Goal: Task Accomplishment & Management: Complete application form

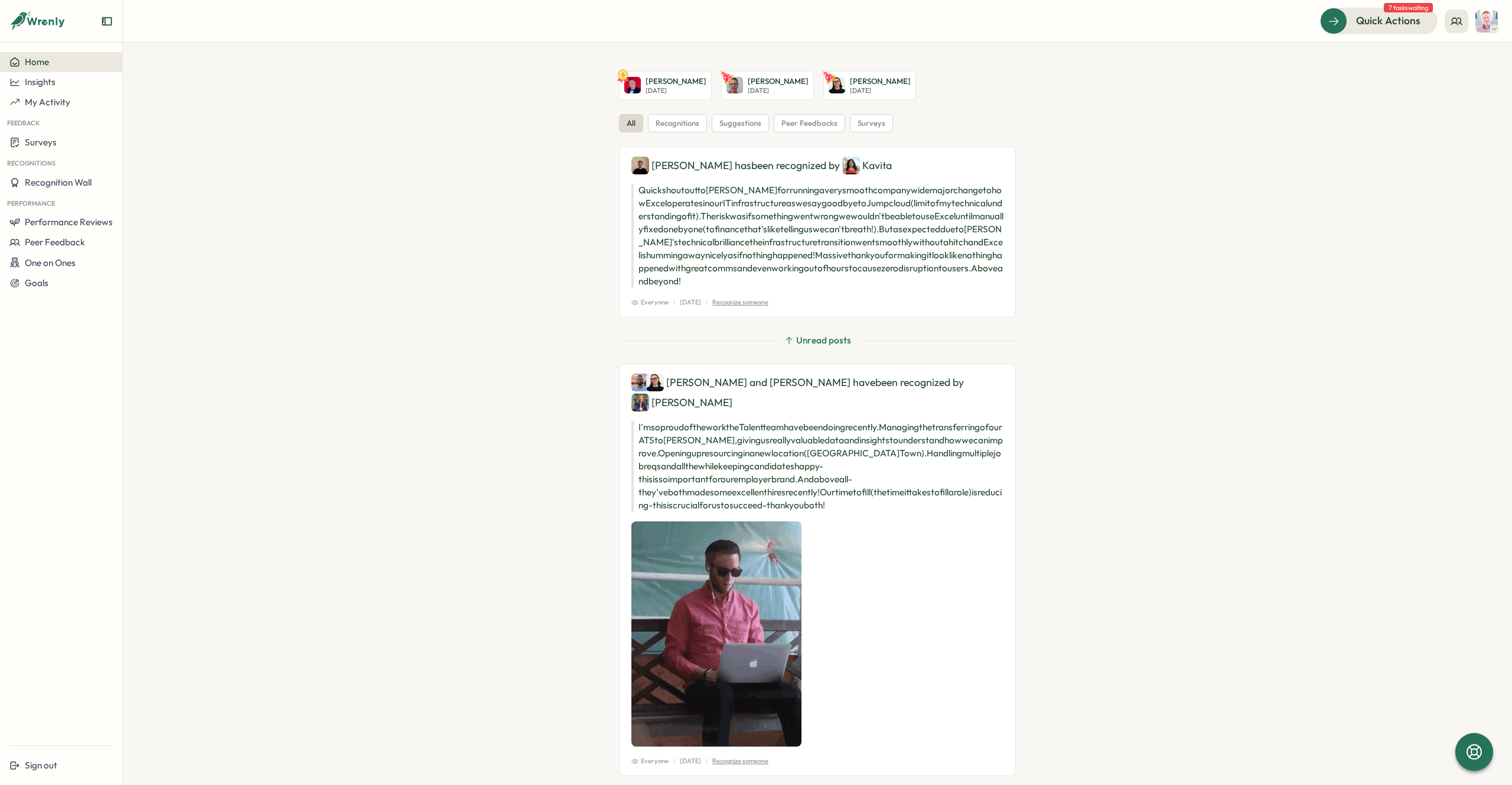
scroll to position [5, 0]
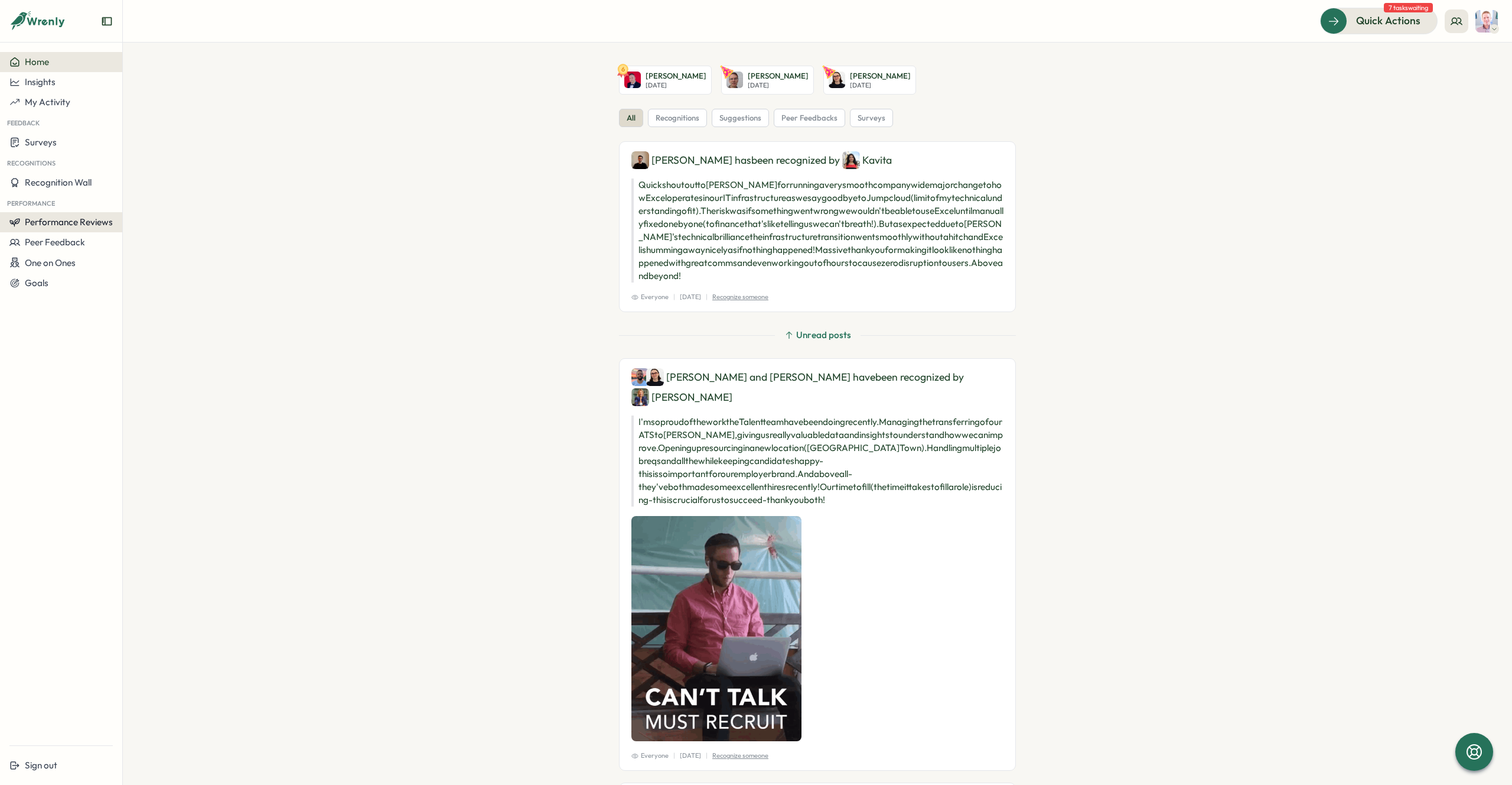
click at [65, 219] on span "Performance Reviews" at bounding box center [69, 222] width 88 height 12
click at [139, 219] on div "Reviews" at bounding box center [142, 210] width 43 height 22
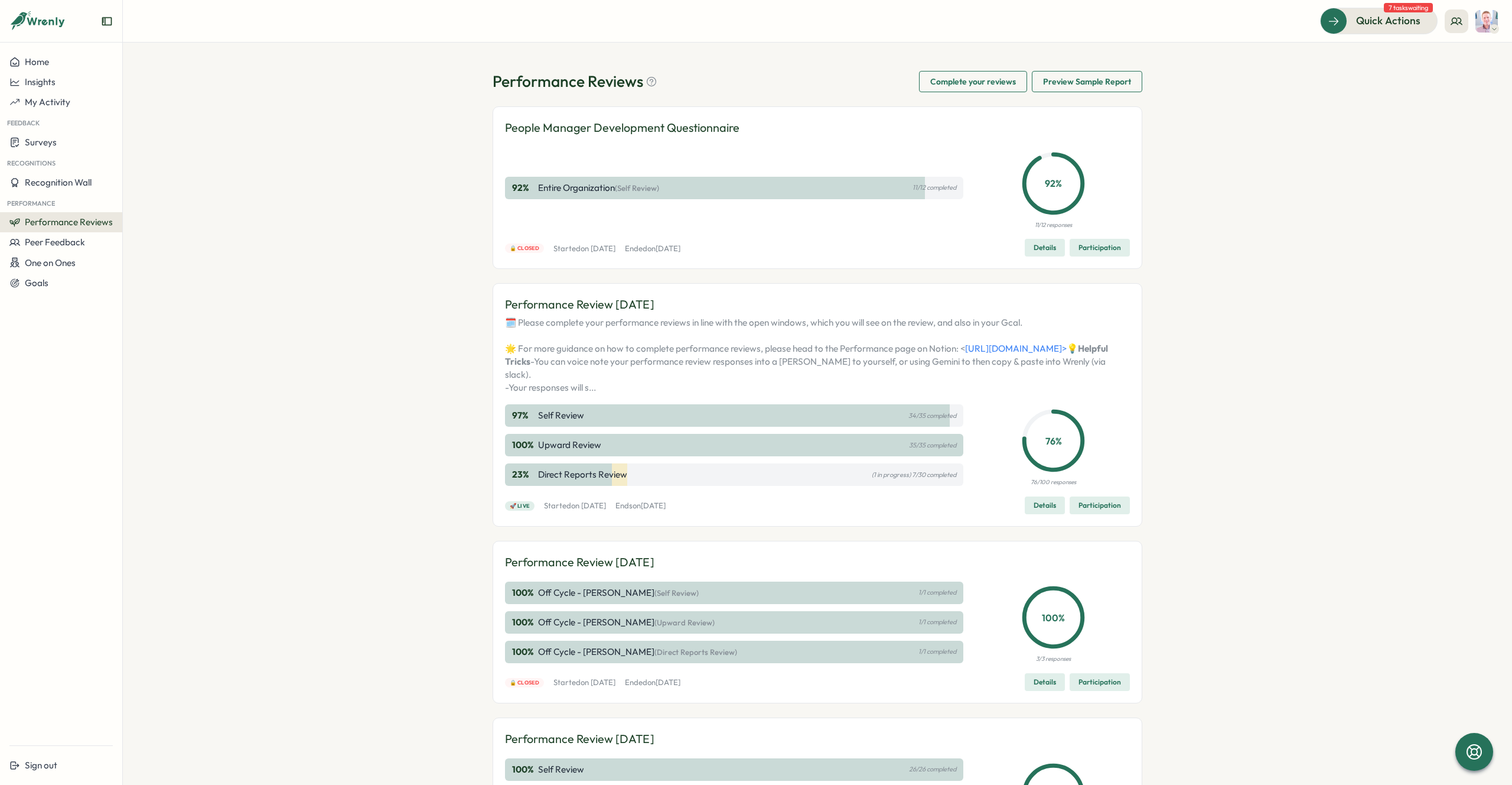
click at [1043, 514] on span "Details" at bounding box center [1045, 505] width 22 height 17
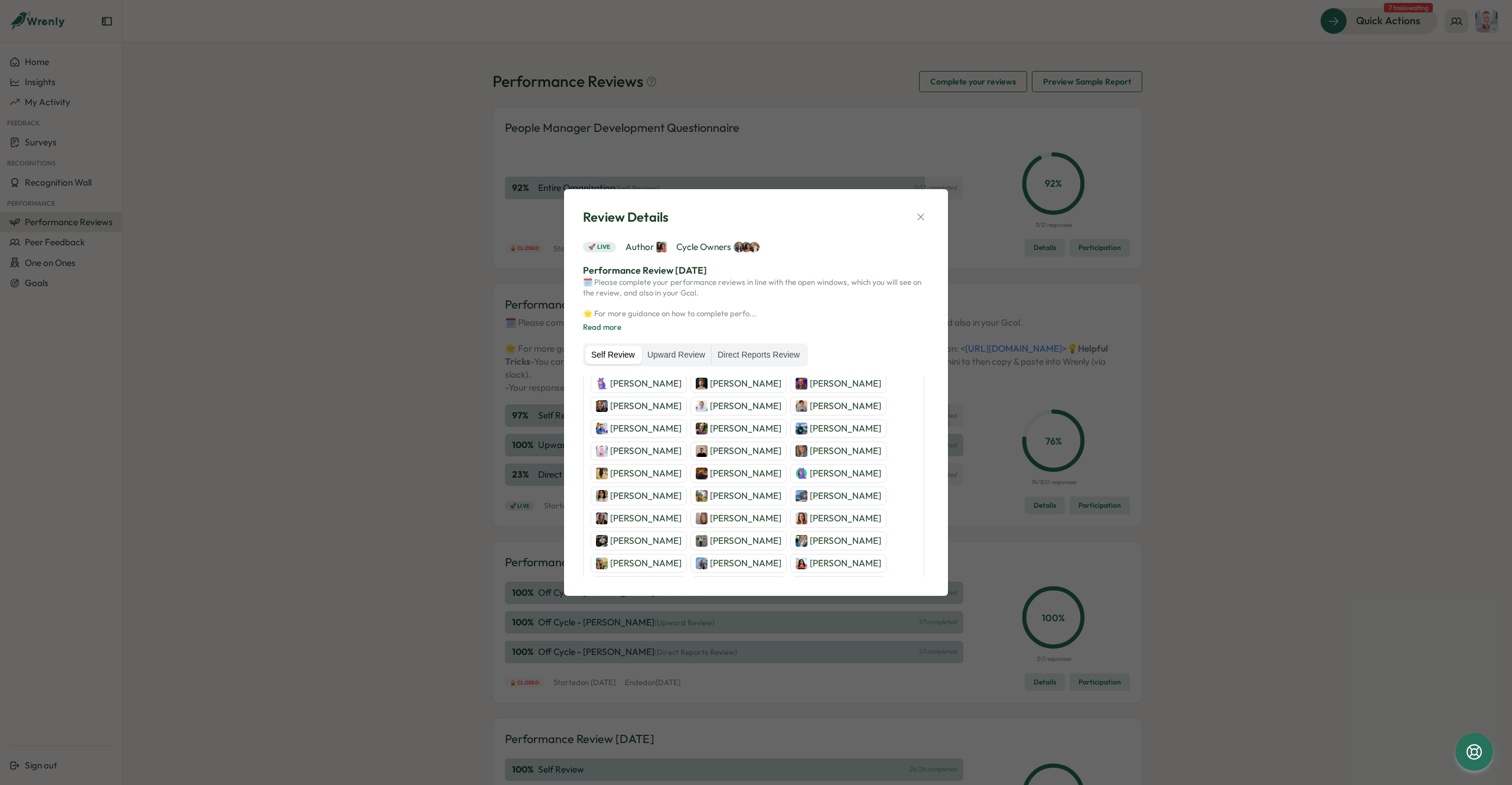
scroll to position [283, 0]
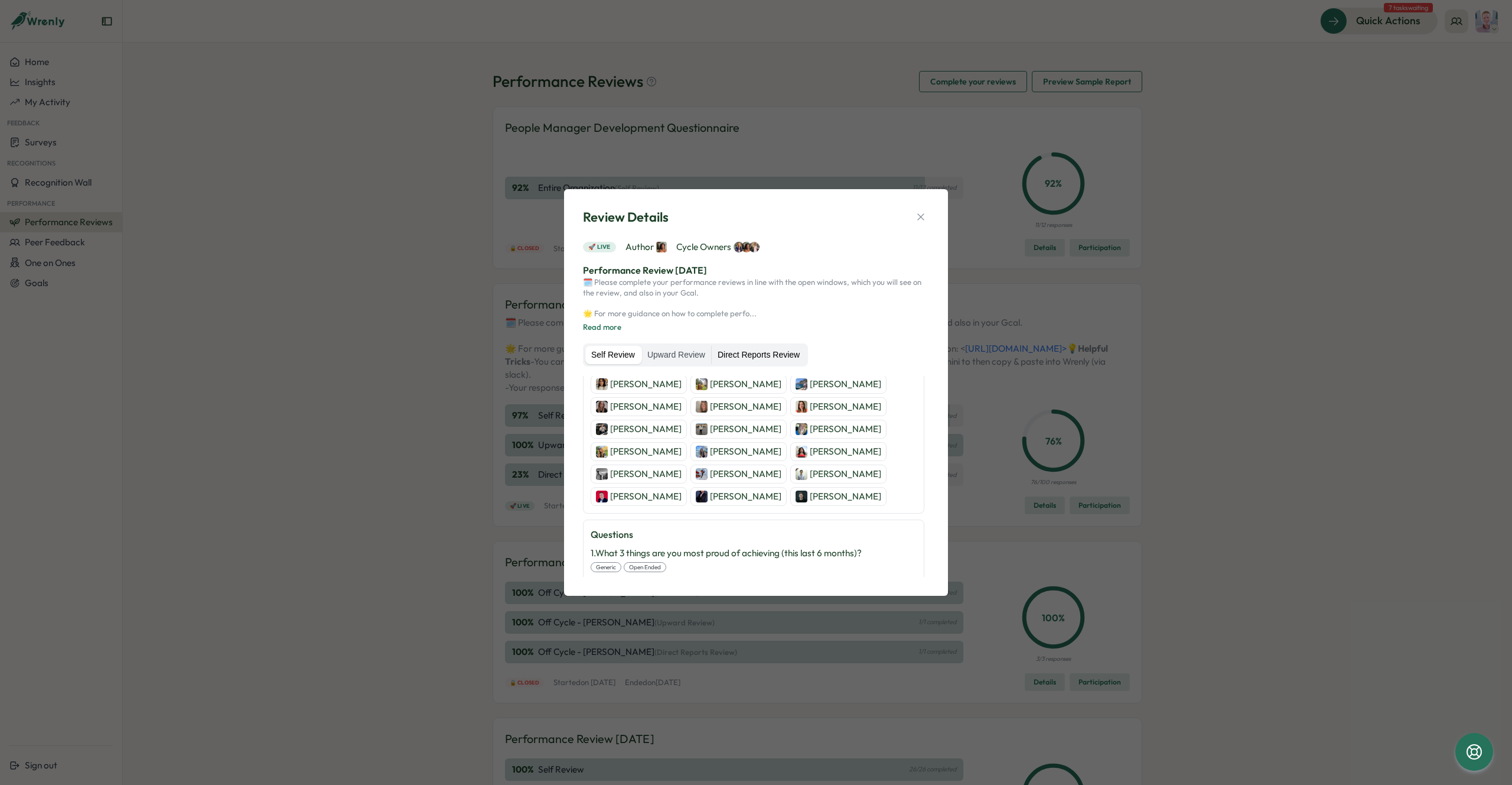
click at [753, 353] on label "Direct Reports Review" at bounding box center [759, 355] width 94 height 19
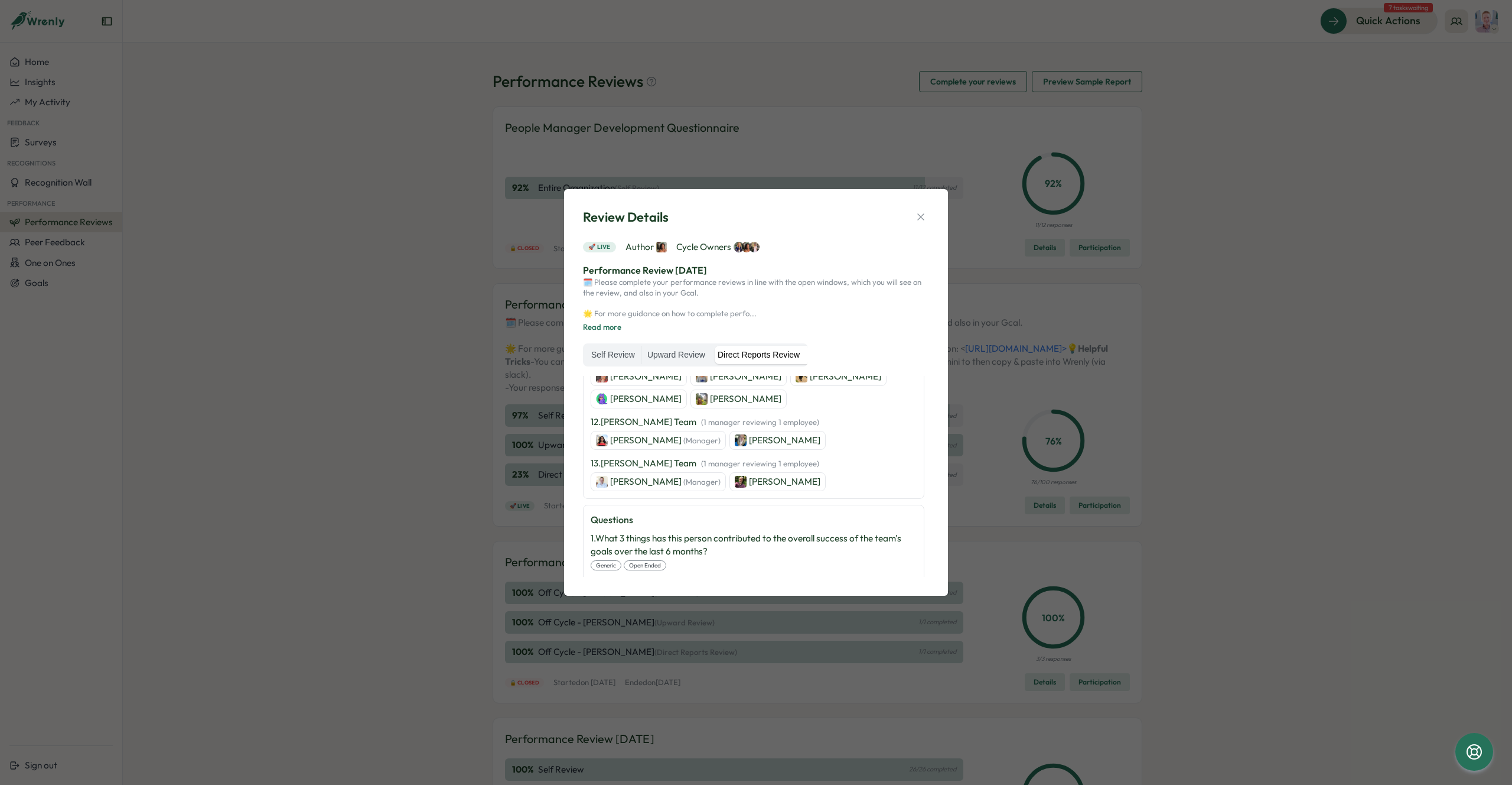
scroll to position [749, 0]
click at [930, 222] on div "Review Details 🚀 Live Author Cycle Owners Performance Review [DATE] 🗓️ Please c…" at bounding box center [756, 392] width 355 height 378
click at [930, 220] on div "Review Details 🚀 Live Author Cycle Owners Performance Review [DATE] 🗓️ Please c…" at bounding box center [756, 392] width 355 height 378
click at [925, 218] on icon "button" at bounding box center [921, 217] width 12 height 12
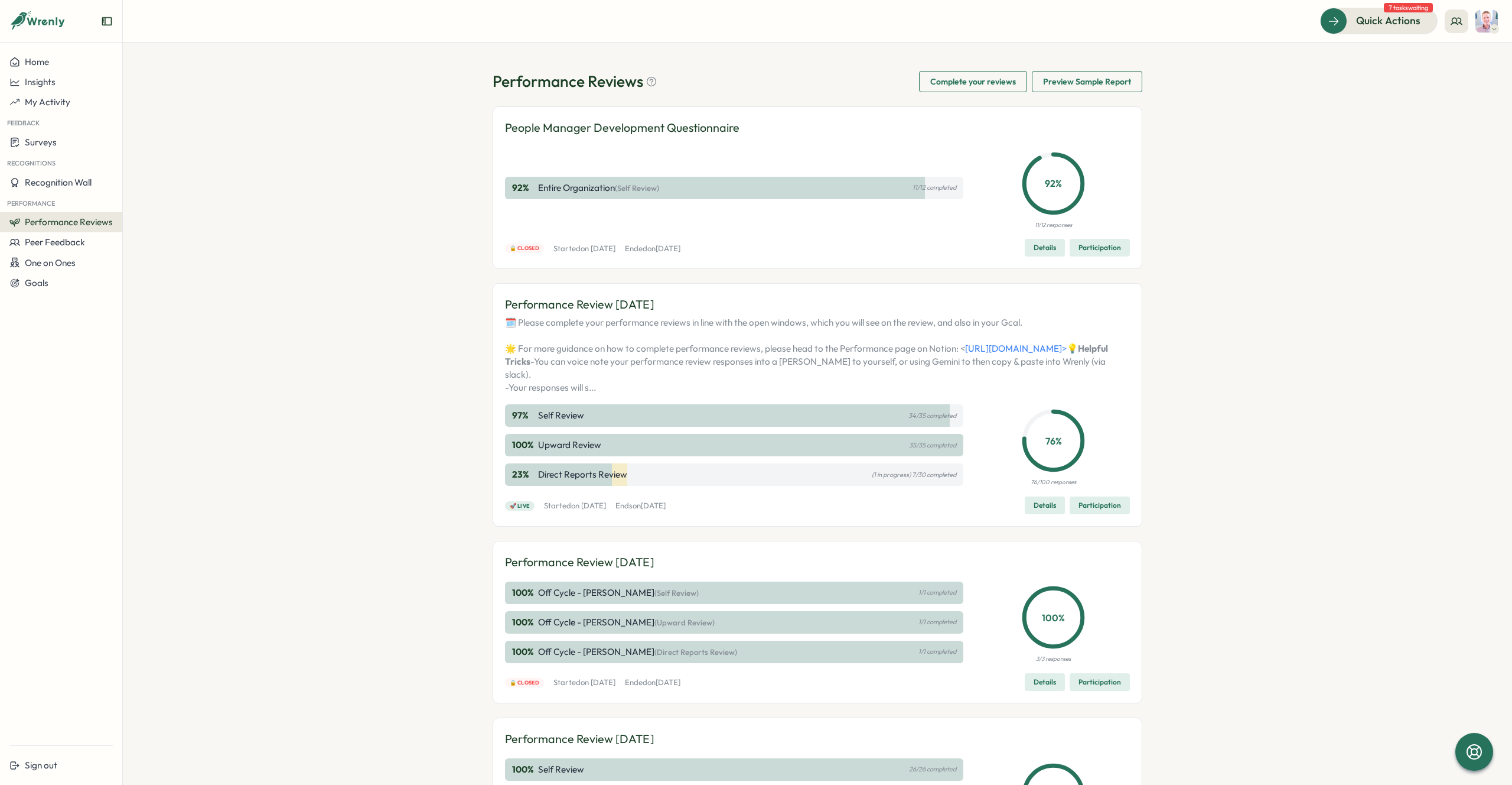
click at [1034, 514] on span "Details" at bounding box center [1045, 505] width 22 height 17
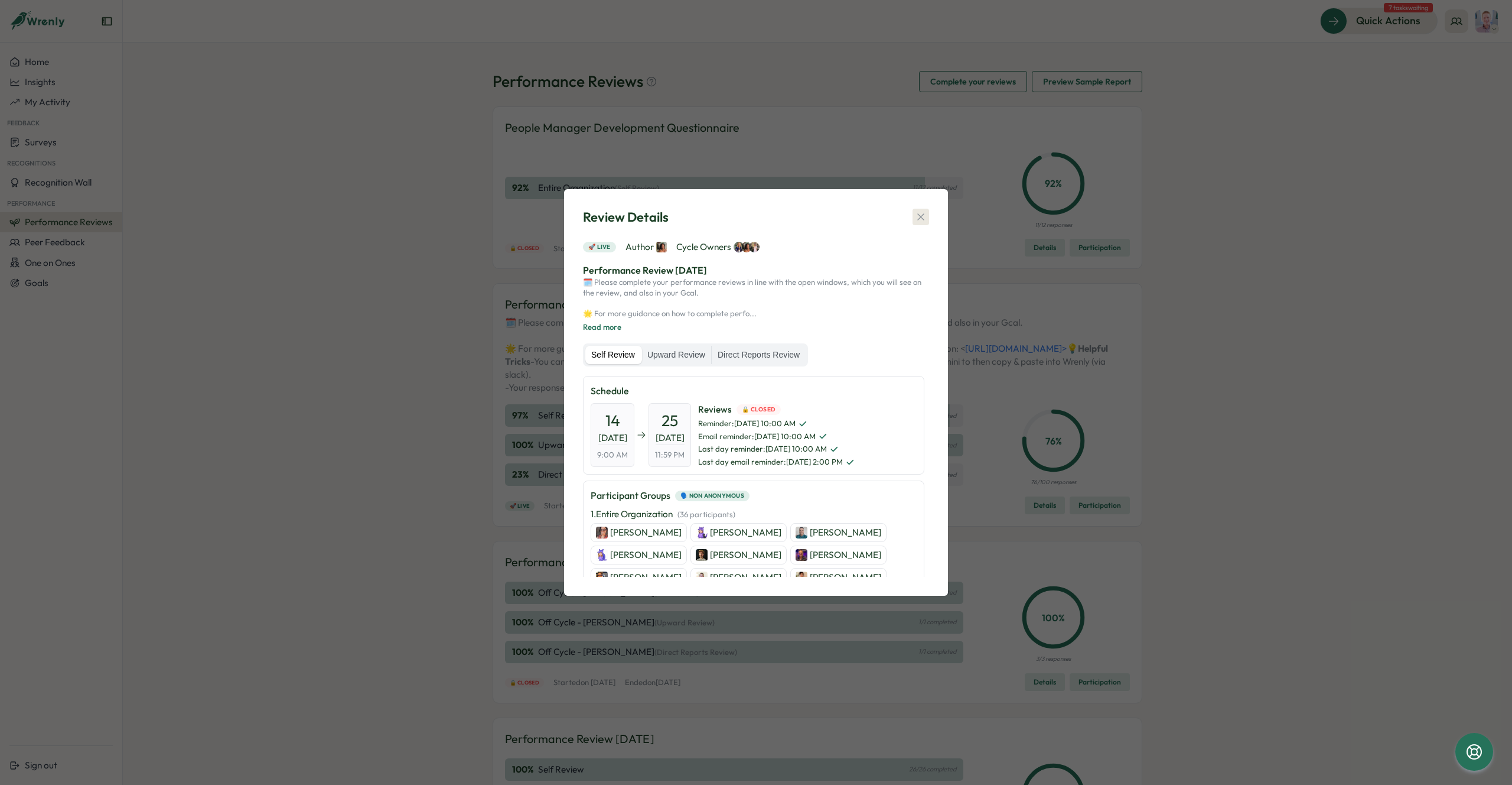
click at [928, 215] on button "button" at bounding box center [920, 217] width 17 height 17
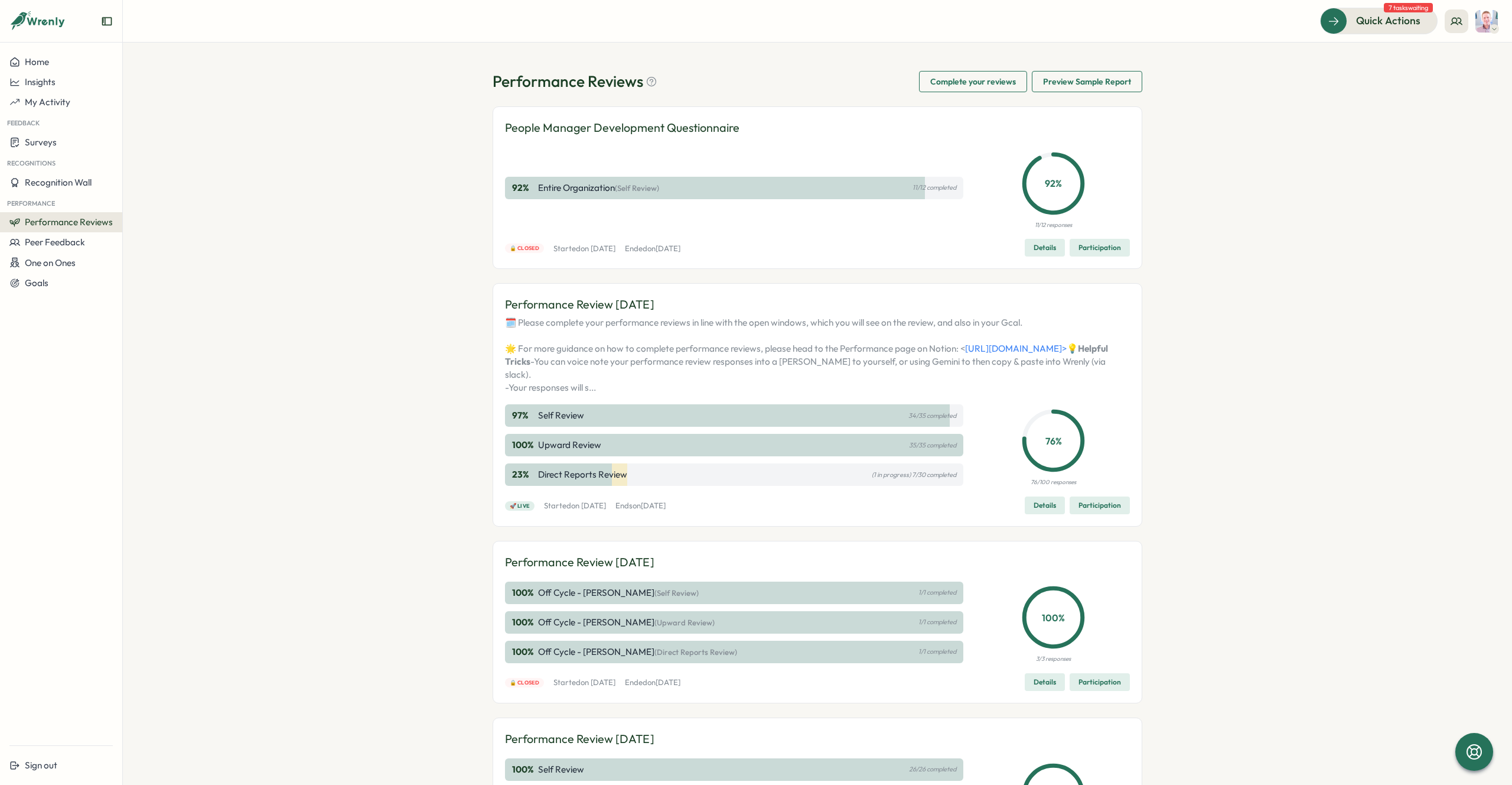
click at [982, 77] on span "Complete your reviews" at bounding box center [973, 82] width 86 height 20
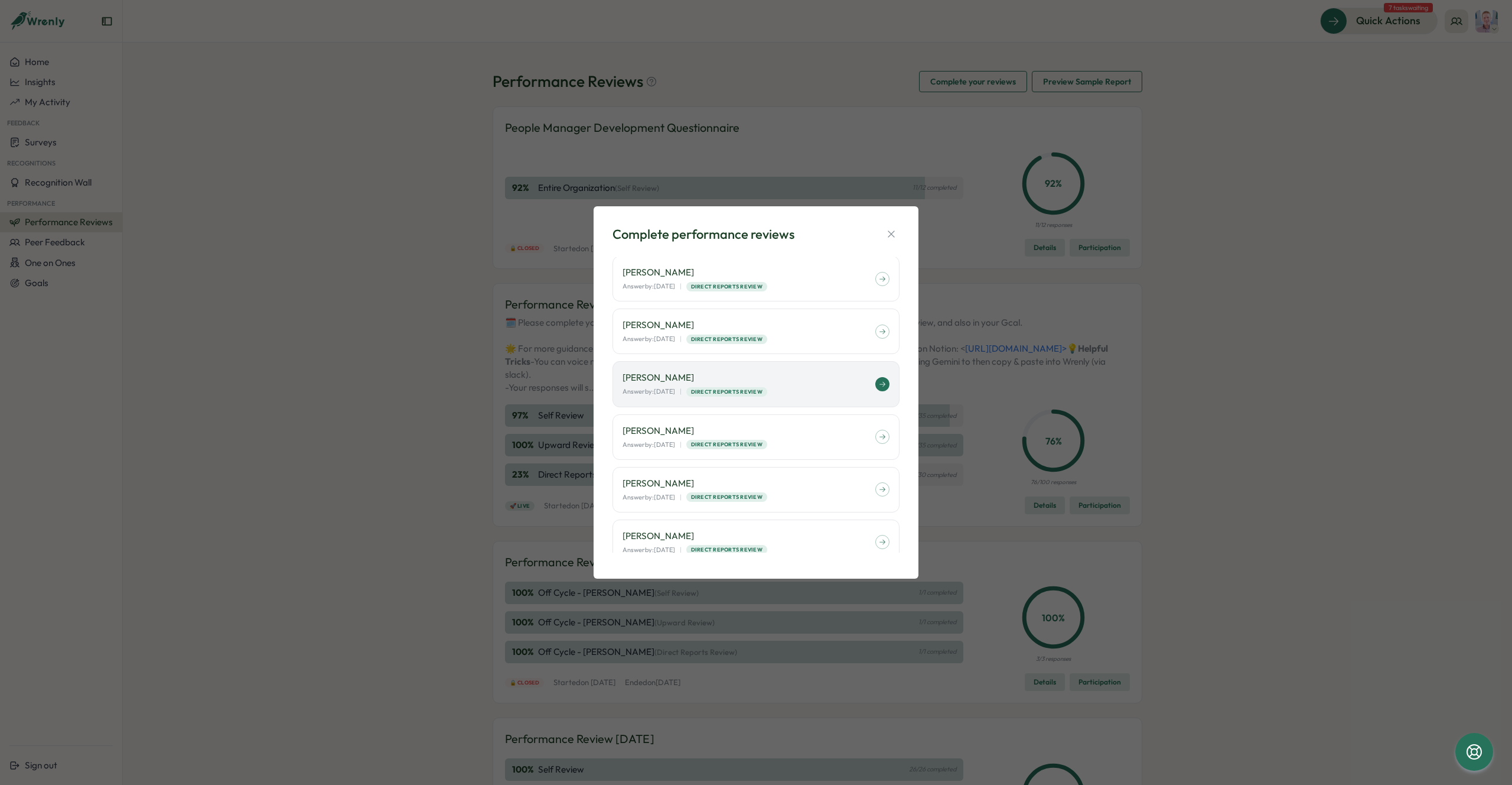
scroll to position [0, 0]
